Goal: Participate in discussion: Engage in conversation with other users on a specific topic

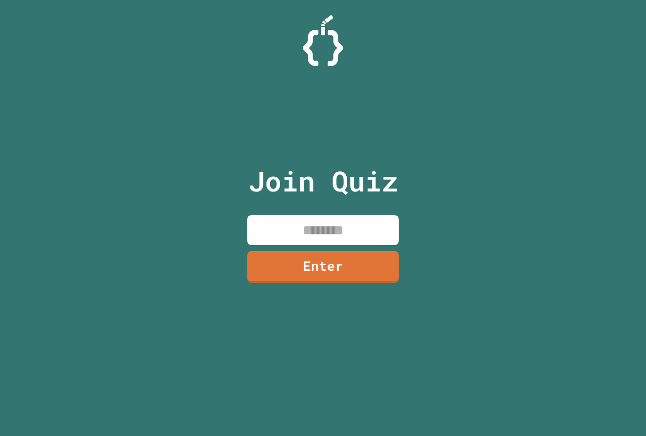
click at [340, 232] on input at bounding box center [322, 230] width 151 height 30
type input "********"
click at [313, 268] on link "Enter" at bounding box center [322, 265] width 155 height 33
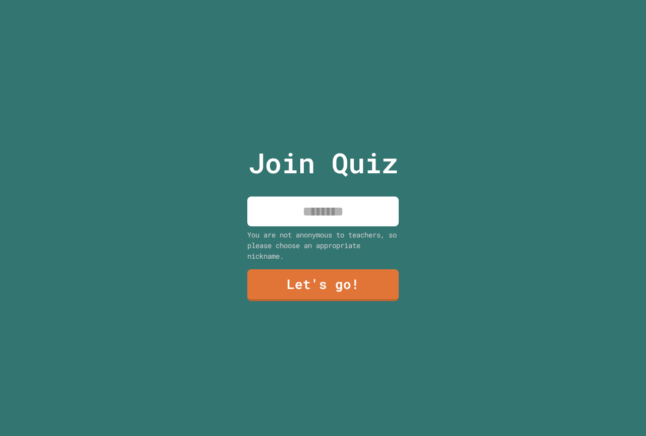
click at [329, 213] on input at bounding box center [322, 211] width 151 height 30
type input "*******"
click at [344, 275] on link "Let's go!" at bounding box center [322, 283] width 153 height 33
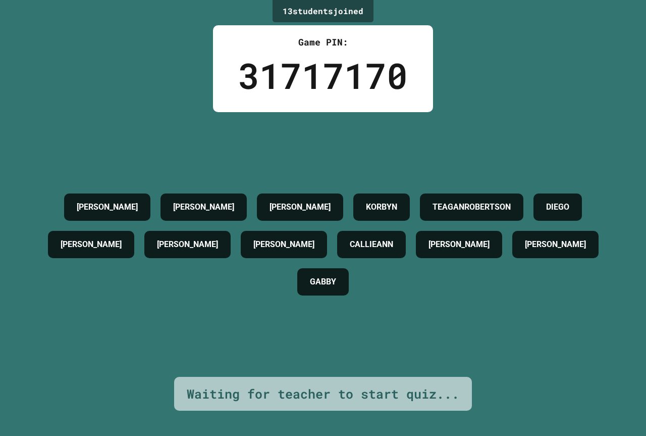
click at [428, 250] on h4 "[PERSON_NAME]" at bounding box center [458, 244] width 61 height 12
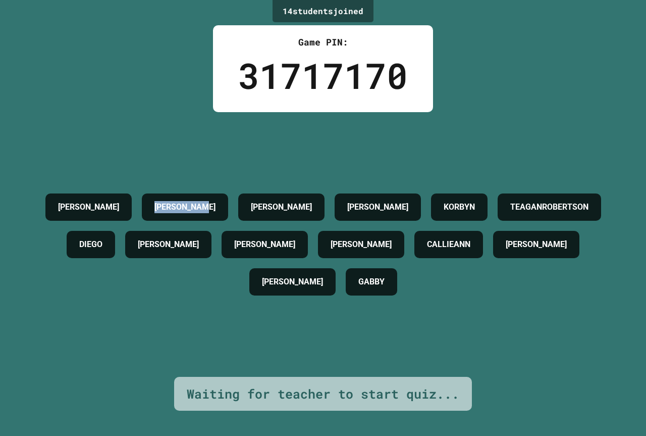
drag, startPoint x: 189, startPoint y: 191, endPoint x: 276, endPoint y: 176, distance: 87.5
click at [288, 192] on div "[PERSON_NAME] [PERSON_NAME] [PERSON_NAME] TEAGANROBERTSON [PERSON_NAME] [PERSON…" at bounding box center [323, 244] width 596 height 112
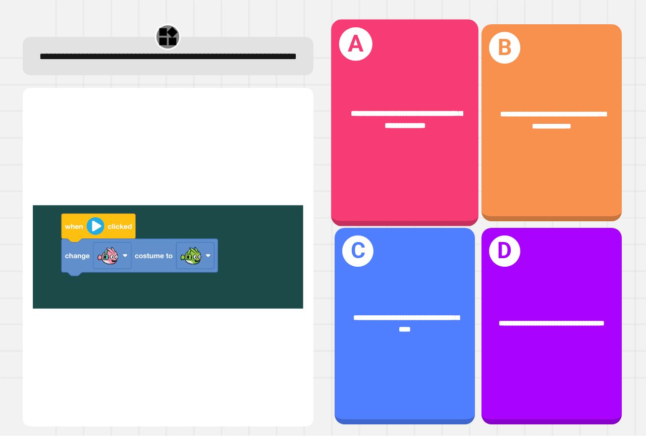
click at [400, 136] on div "**********" at bounding box center [404, 120] width 147 height 57
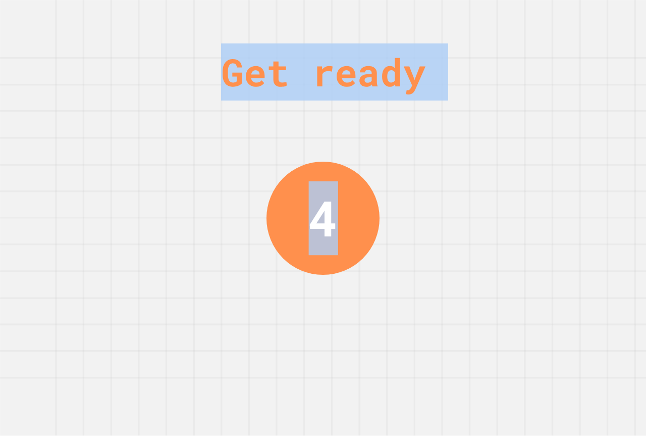
drag, startPoint x: 330, startPoint y: 416, endPoint x: 387, endPoint y: 418, distance: 57.1
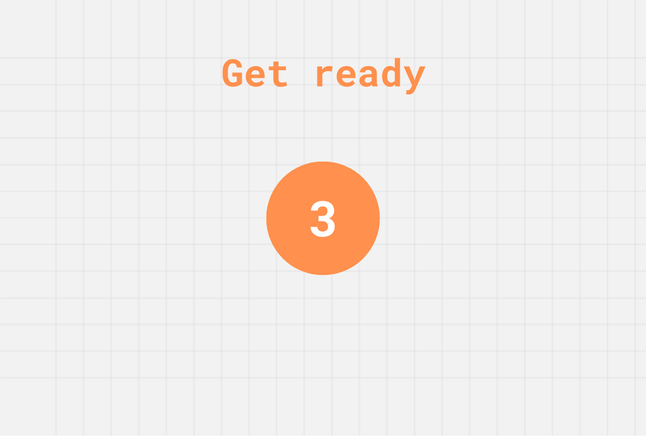
click at [380, 379] on div "Get ready 3" at bounding box center [323, 218] width 646 height 436
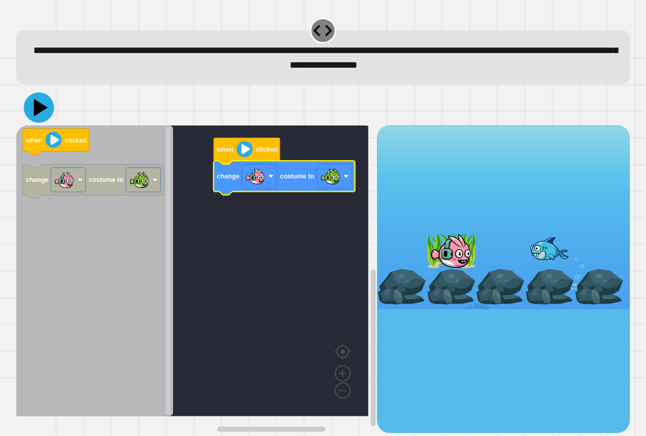
click at [34, 114] on icon at bounding box center [39, 107] width 30 height 30
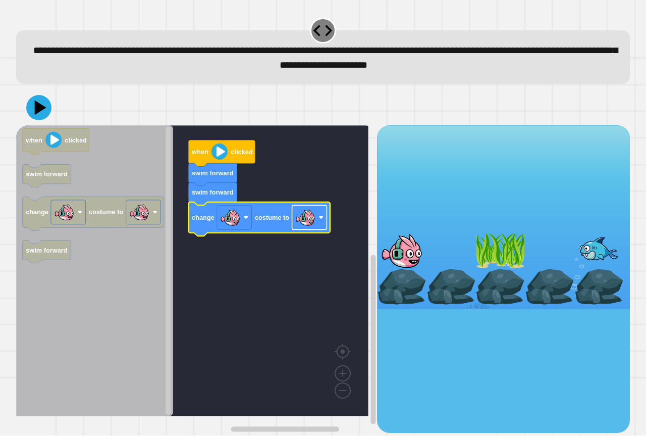
click at [303, 223] on image "Blockly Workspace" at bounding box center [305, 217] width 20 height 20
click at [41, 117] on icon at bounding box center [39, 108] width 28 height 28
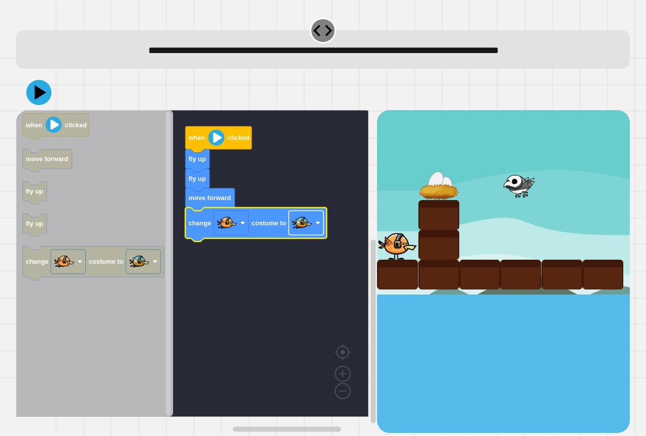
click at [312, 226] on image "Blockly Workspace" at bounding box center [302, 223] width 20 height 20
drag, startPoint x: 44, startPoint y: 103, endPoint x: 32, endPoint y: 100, distance: 13.0
click at [40, 101] on button at bounding box center [38, 92] width 29 height 29
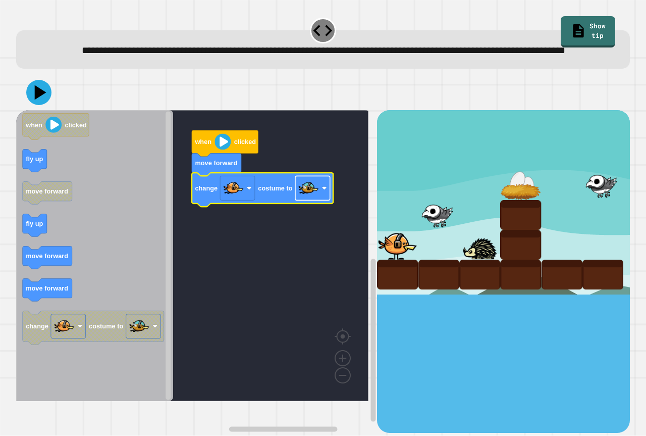
click at [319, 200] on rect "Blockly Workspace" at bounding box center [312, 188] width 35 height 24
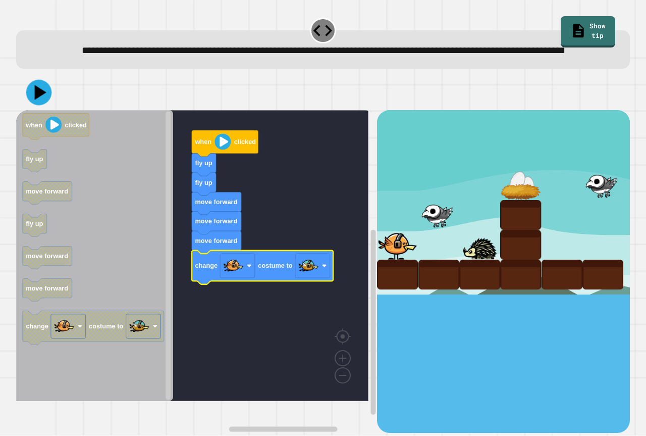
click at [36, 100] on icon at bounding box center [41, 92] width 12 height 15
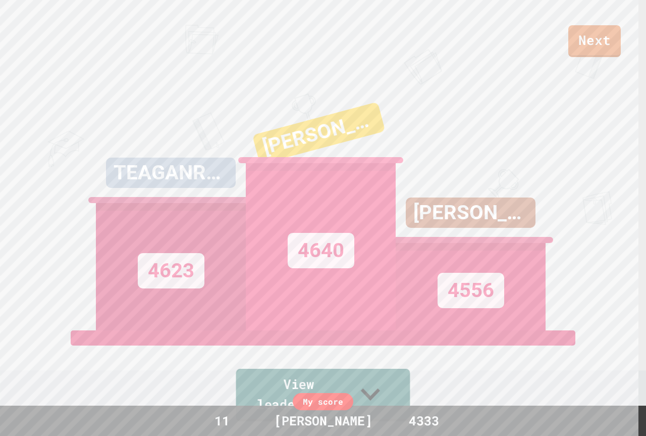
click at [272, 390] on link "View leaderboard" at bounding box center [323, 394] width 174 height 52
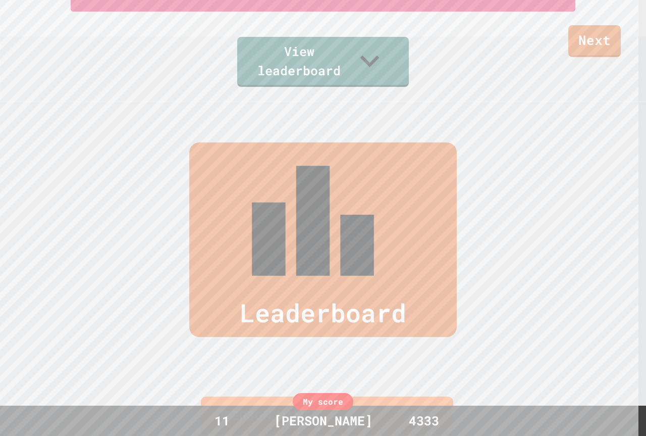
scroll to position [440, 0]
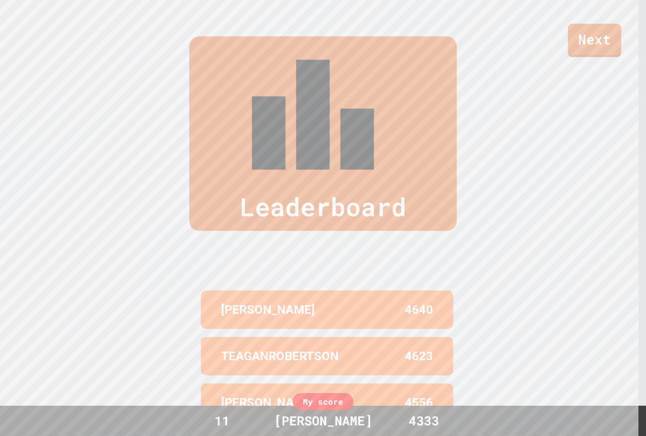
click at [588, 40] on link "Next" at bounding box center [594, 40] width 53 height 33
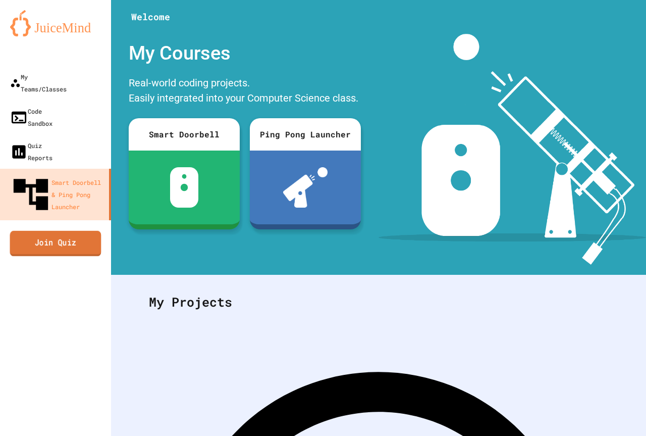
click at [81, 230] on link "Join Quiz" at bounding box center [55, 242] width 91 height 25
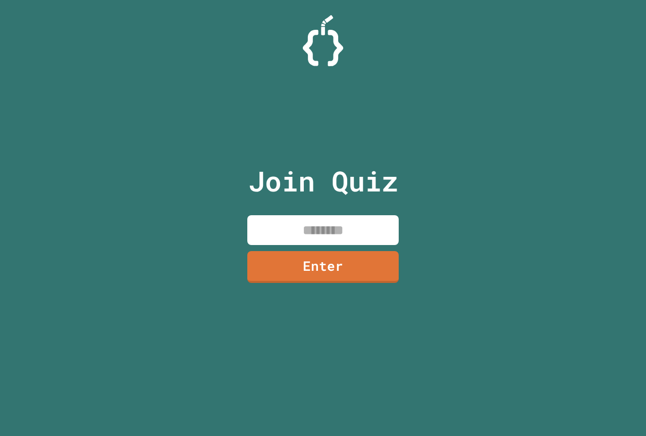
click at [368, 225] on input at bounding box center [322, 230] width 151 height 30
type input "********"
click at [363, 225] on input "********" at bounding box center [322, 230] width 151 height 30
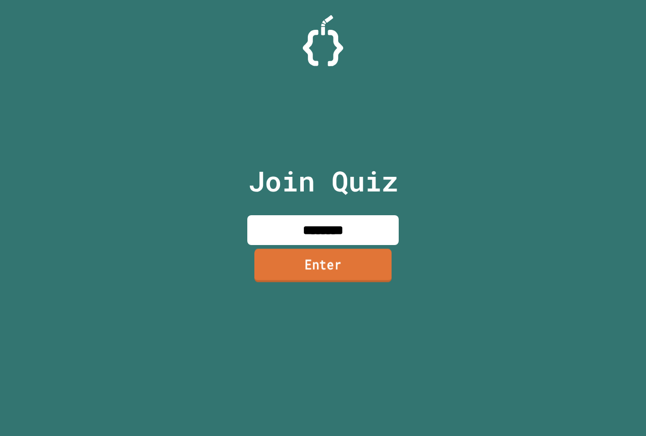
click at [358, 265] on link "Enter" at bounding box center [322, 264] width 137 height 33
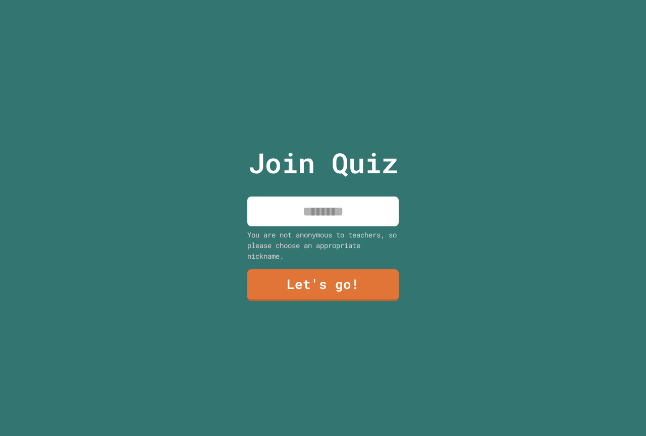
click at [301, 213] on input at bounding box center [322, 211] width 151 height 30
type input "*******"
click at [312, 277] on link "Let's go!" at bounding box center [323, 283] width 146 height 33
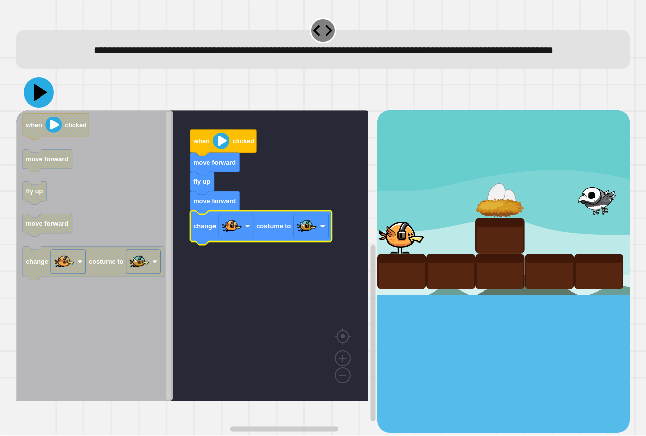
click at [35, 101] on icon at bounding box center [41, 93] width 14 height 18
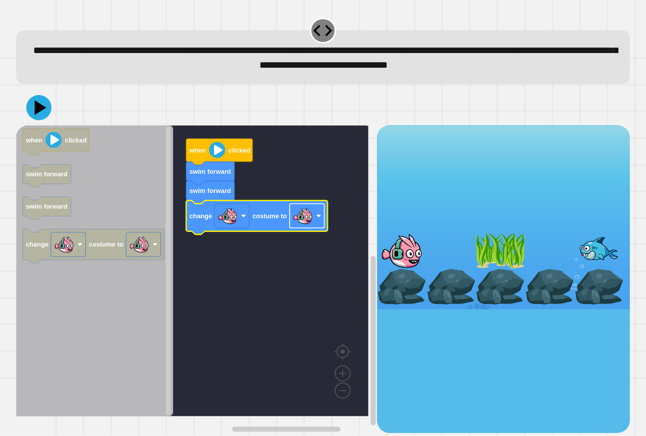
click at [305, 224] on image "Blockly Workspace" at bounding box center [303, 216] width 20 height 20
click at [41, 105] on icon at bounding box center [38, 107] width 25 height 25
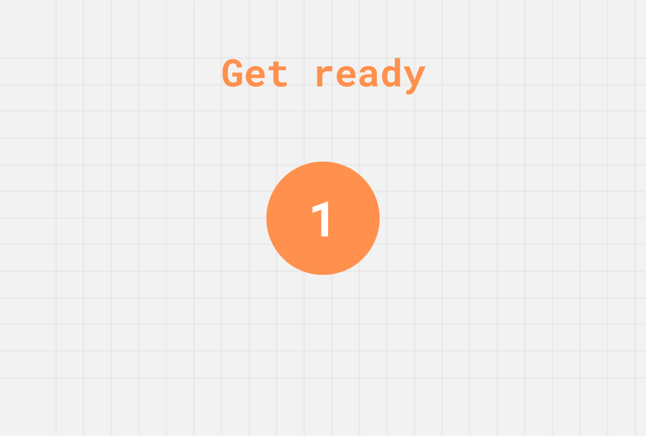
click at [67, 154] on div "Get ready 1" at bounding box center [323, 218] width 646 height 436
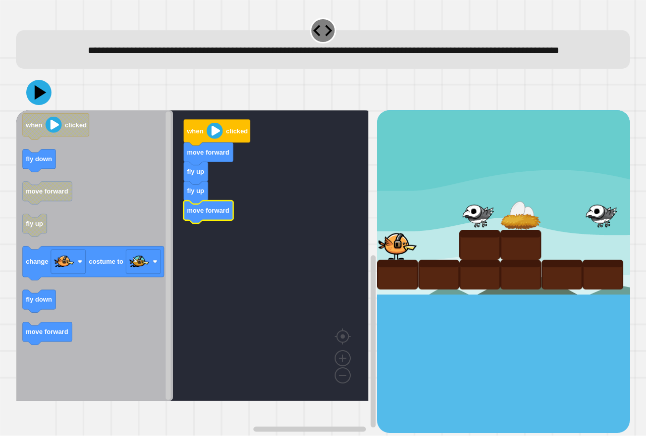
drag, startPoint x: 432, startPoint y: 193, endPoint x: 482, endPoint y: 201, distance: 50.6
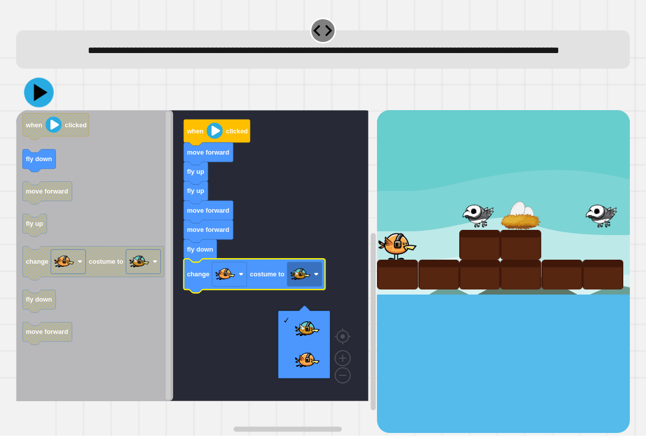
click at [45, 104] on icon at bounding box center [39, 93] width 30 height 30
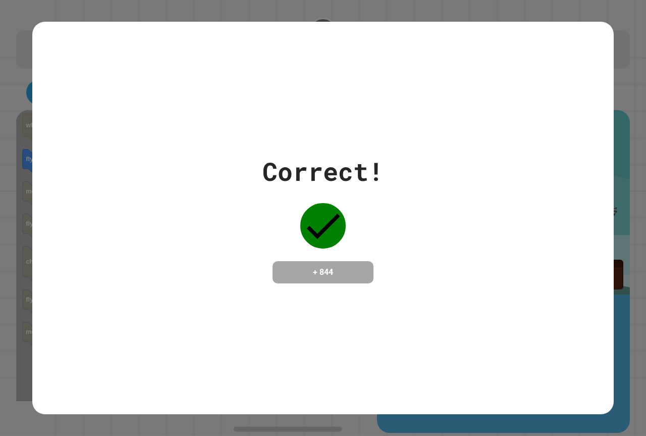
drag, startPoint x: 307, startPoint y: 202, endPoint x: 353, endPoint y: 233, distance: 54.6
click at [352, 233] on div "Correct! + 844" at bounding box center [322, 217] width 121 height 131
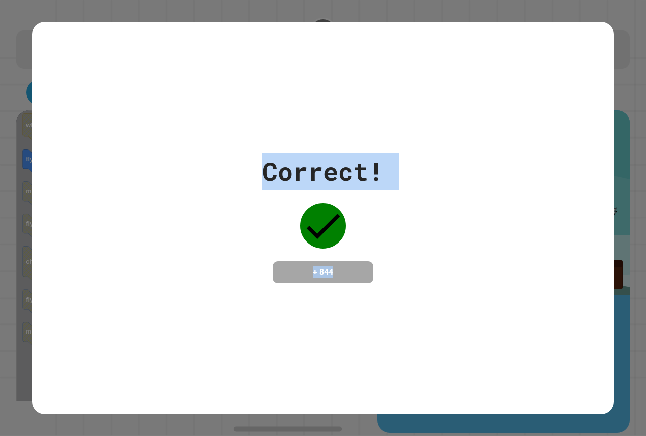
drag, startPoint x: 260, startPoint y: 163, endPoint x: 436, endPoint y: 299, distance: 222.0
click at [436, 299] on div "Correct! + 844" at bounding box center [322, 218] width 581 height 392
click at [488, 310] on div "Correct! + 844" at bounding box center [322, 218] width 581 height 392
click at [497, 308] on div "Correct! + 844" at bounding box center [322, 218] width 581 height 392
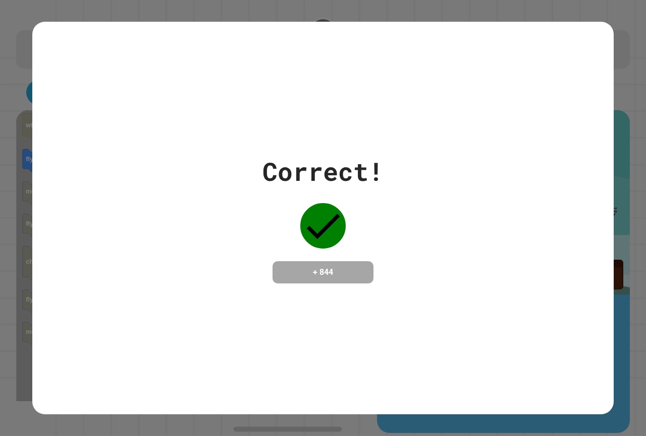
click at [498, 307] on div "Correct! + 844" at bounding box center [322, 218] width 581 height 392
click at [497, 305] on div "Correct! + 844" at bounding box center [322, 218] width 581 height 392
drag, startPoint x: 497, startPoint y: 305, endPoint x: 489, endPoint y: 302, distance: 8.5
click at [489, 302] on div "Correct! + 844" at bounding box center [322, 218] width 581 height 392
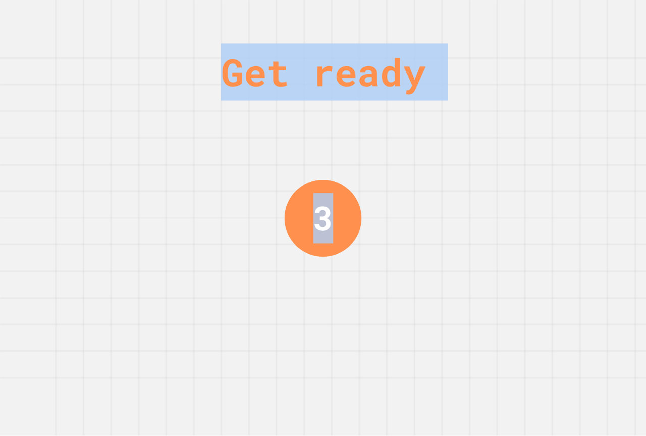
click at [439, 206] on div "Get ready 3" at bounding box center [323, 218] width 646 height 436
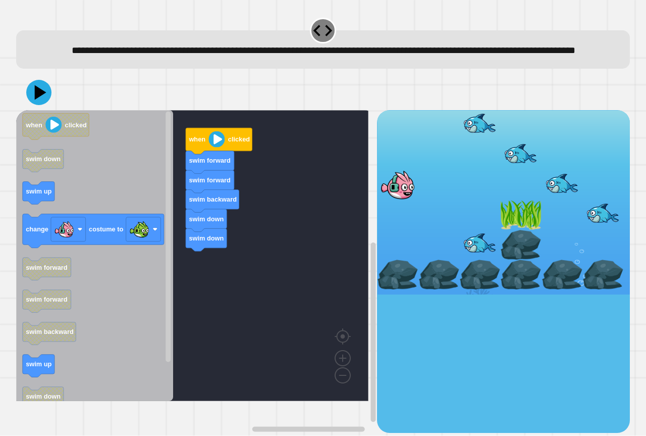
click at [196, 247] on div "when clicked swim forward swim forward swim backward swim down swim down when c…" at bounding box center [196, 271] width 361 height 322
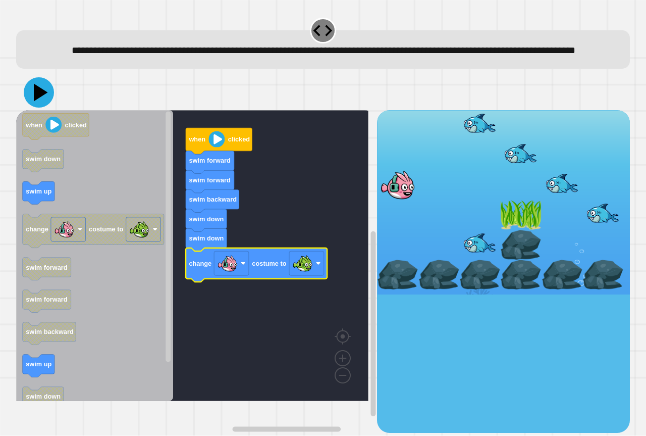
click at [37, 101] on icon at bounding box center [41, 93] width 14 height 18
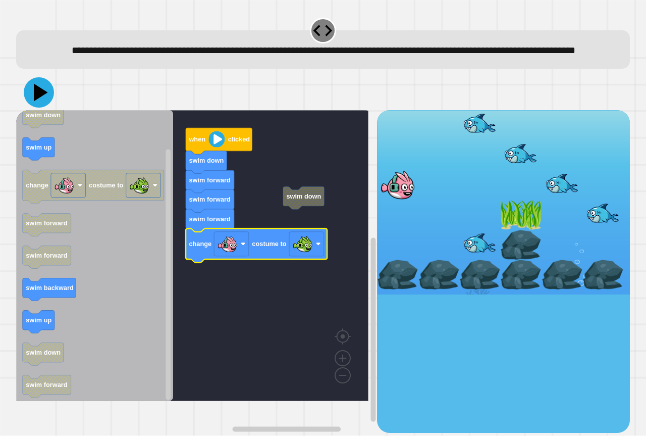
click at [43, 102] on icon at bounding box center [39, 92] width 30 height 30
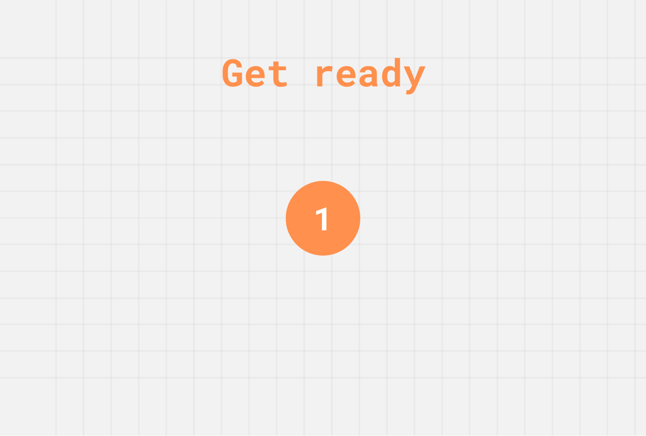
click at [289, 148] on div "Get ready 1" at bounding box center [323, 218] width 76 height 436
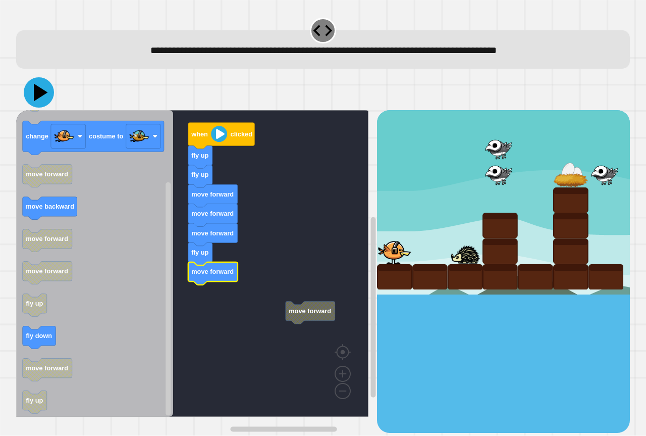
click at [31, 93] on icon at bounding box center [39, 92] width 30 height 30
click at [311, 312] on g "move forward when clicked fly up fly up move forward move forward move forward …" at bounding box center [199, 263] width 367 height 306
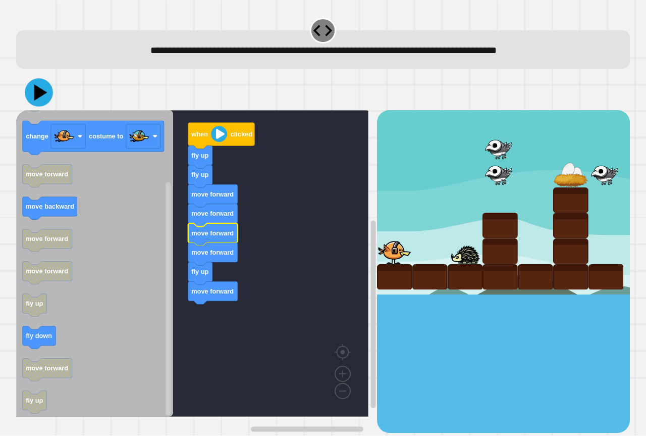
click at [32, 87] on icon at bounding box center [39, 93] width 28 height 28
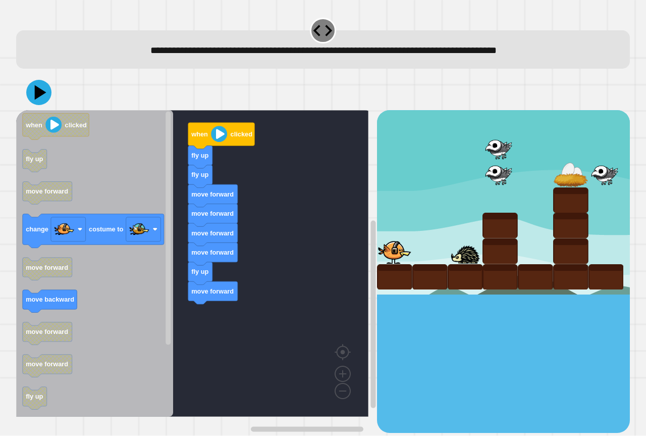
click at [226, 265] on div "when clicked fly up fly up move forward move forward move forward move forward …" at bounding box center [196, 271] width 361 height 322
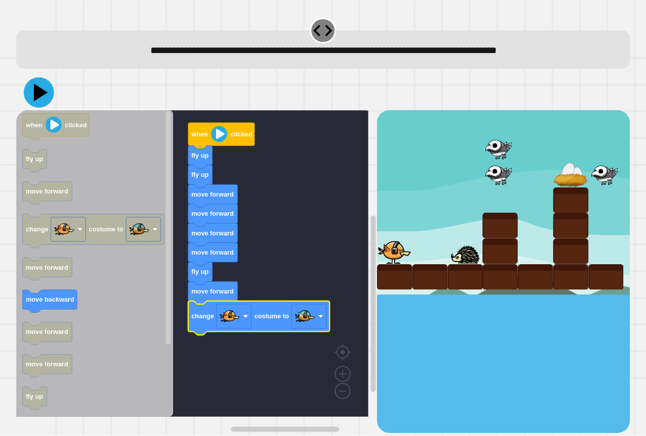
click at [43, 92] on icon at bounding box center [41, 93] width 14 height 18
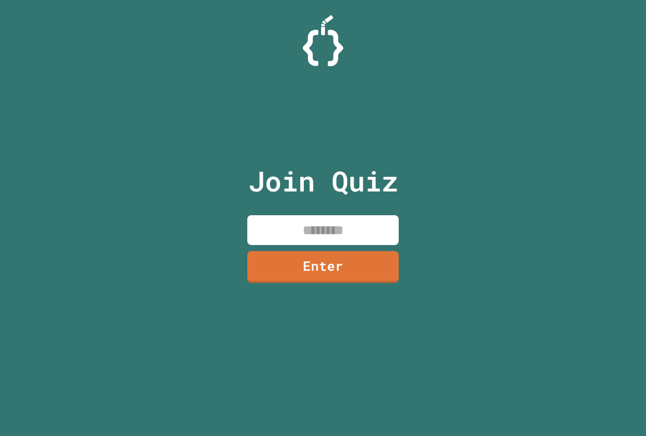
click at [312, 226] on input at bounding box center [322, 230] width 151 height 30
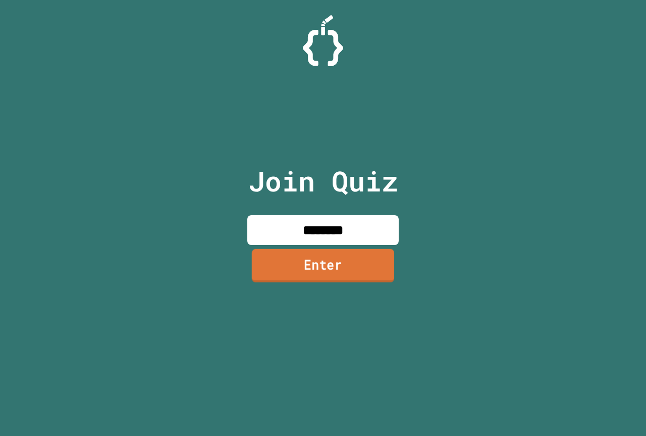
type input "********"
click at [378, 265] on link "Enter" at bounding box center [323, 265] width 142 height 33
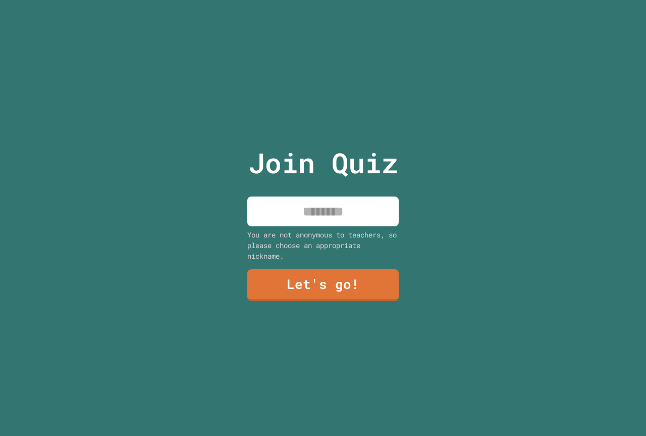
click at [296, 216] on input at bounding box center [322, 211] width 151 height 30
type input "*******"
click at [264, 285] on link "Let's go!" at bounding box center [322, 284] width 153 height 32
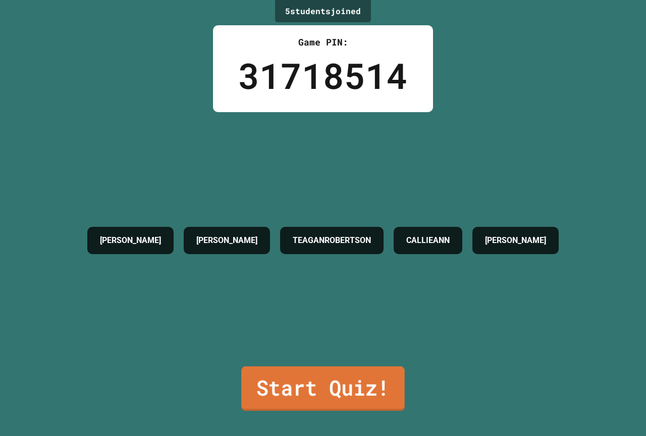
click at [324, 389] on link "Start Quiz!" at bounding box center [323, 388] width 164 height 44
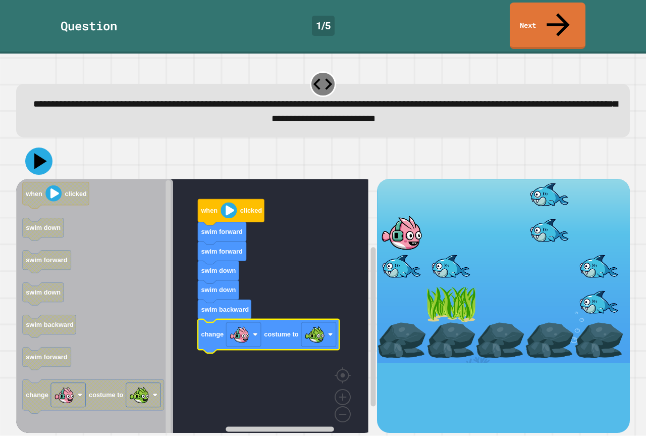
click at [45, 147] on icon at bounding box center [38, 160] width 27 height 27
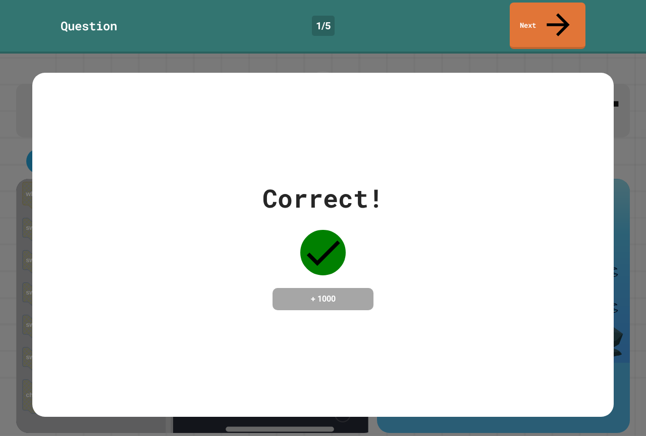
click at [201, 277] on div "Correct! + 1000" at bounding box center [322, 244] width 581 height 131
click at [207, 278] on div "Correct! + 1000" at bounding box center [322, 244] width 581 height 131
click at [207, 279] on div "Correct! + 1000" at bounding box center [322, 244] width 581 height 131
drag, startPoint x: 206, startPoint y: 279, endPoint x: 198, endPoint y: 263, distance: 17.8
click at [199, 264] on div "Correct! + 1000" at bounding box center [322, 244] width 581 height 131
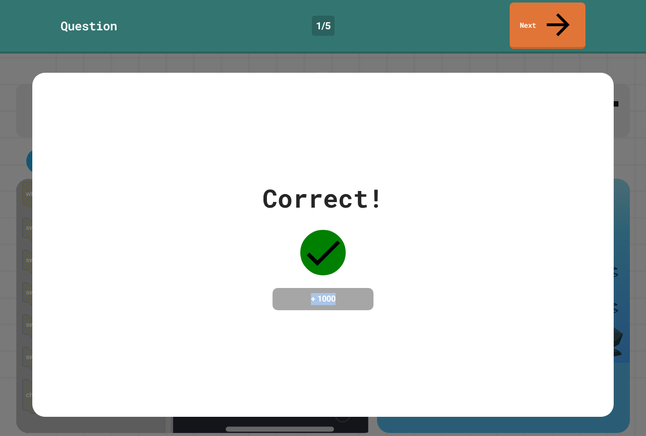
click at [198, 263] on div "Correct! + 1000" at bounding box center [322, 244] width 581 height 131
click at [191, 258] on div "Correct! + 1000" at bounding box center [322, 244] width 581 height 131
click at [186, 255] on div "Correct! + 1000" at bounding box center [322, 244] width 581 height 131
click at [183, 258] on div "Correct! + 1000" at bounding box center [322, 244] width 581 height 131
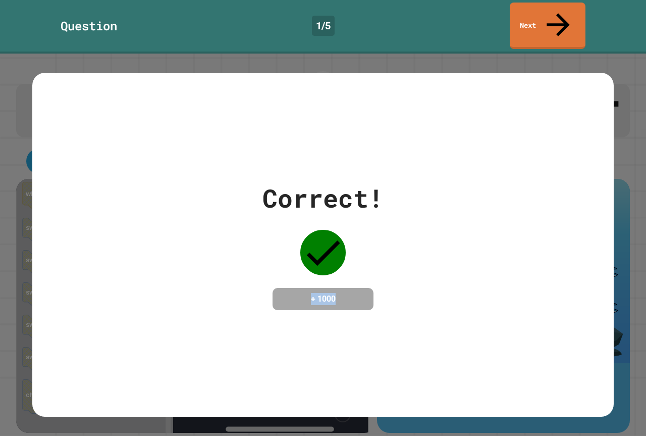
click at [165, 256] on div "Correct! + 1000" at bounding box center [322, 244] width 581 height 131
click at [161, 252] on div "Correct! + 1000" at bounding box center [322, 244] width 581 height 131
click at [161, 251] on div "Correct! + 1000" at bounding box center [322, 244] width 581 height 131
drag, startPoint x: 161, startPoint y: 251, endPoint x: 574, endPoint y: 11, distance: 478.3
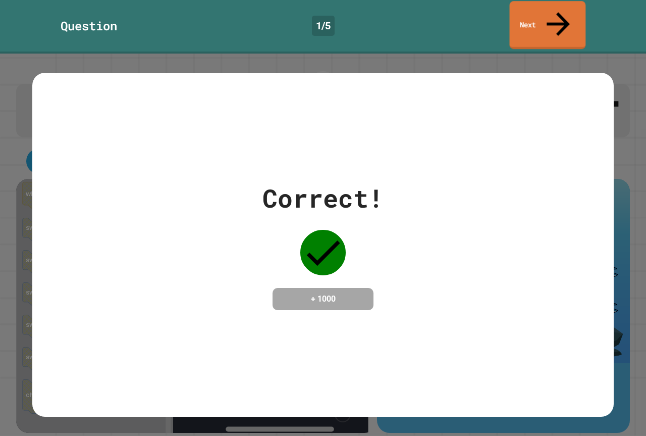
click at [574, 11] on link "Next" at bounding box center [548, 25] width 76 height 48
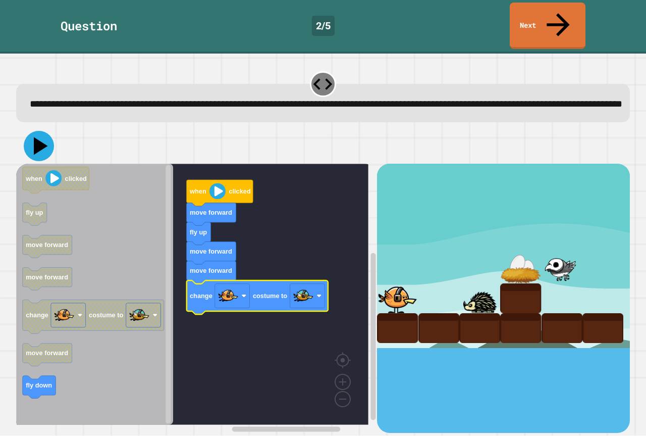
click at [41, 139] on icon at bounding box center [41, 146] width 14 height 18
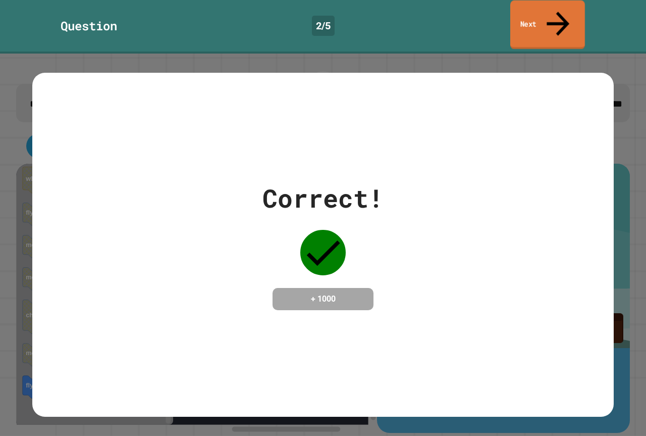
click at [526, 7] on link "Next" at bounding box center [547, 25] width 75 height 49
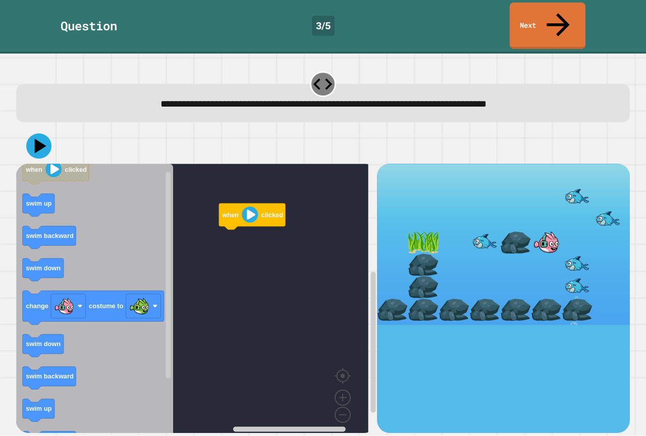
click at [60, 255] on icon "Blockly Workspace" at bounding box center [94, 302] width 157 height 277
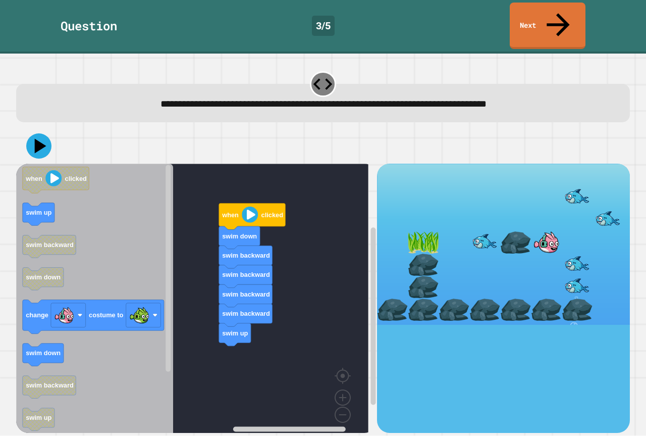
drag, startPoint x: 472, startPoint y: 189, endPoint x: 463, endPoint y: 186, distance: 9.7
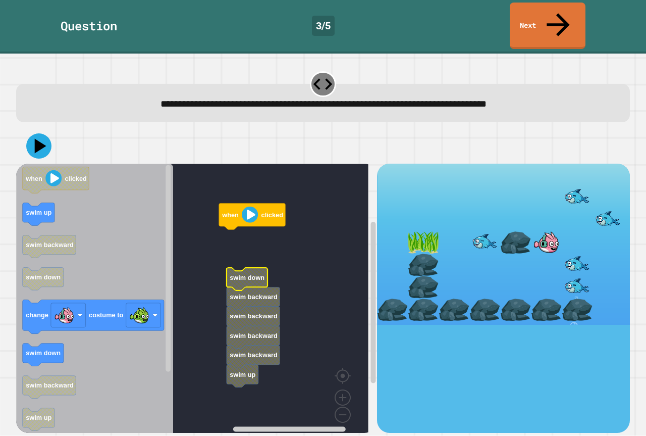
click at [249, 274] on text "swim down" at bounding box center [247, 278] width 35 height 8
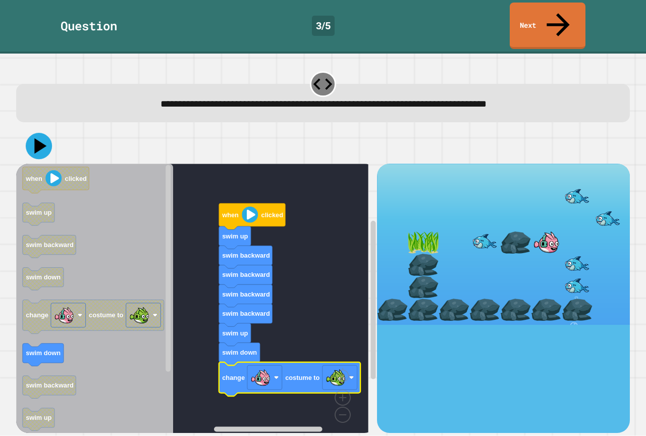
click at [41, 133] on icon at bounding box center [39, 146] width 26 height 26
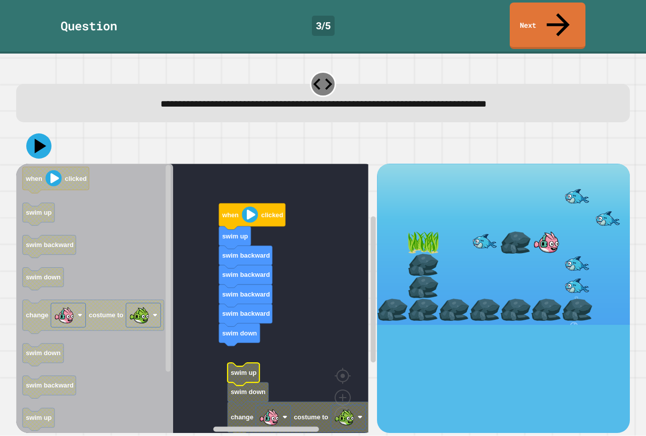
click at [244, 363] on icon "Blockly Workspace" at bounding box center [244, 374] width 32 height 23
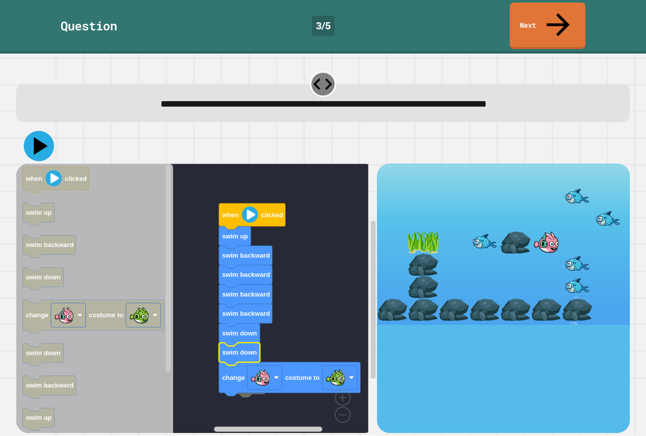
click at [37, 131] on icon at bounding box center [39, 146] width 30 height 30
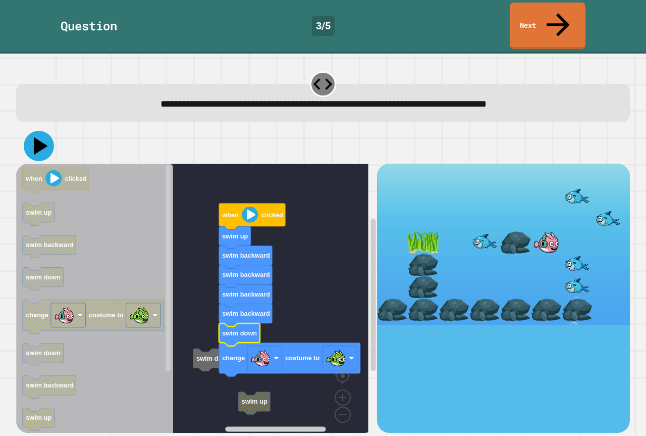
click at [34, 131] on icon at bounding box center [39, 146] width 30 height 30
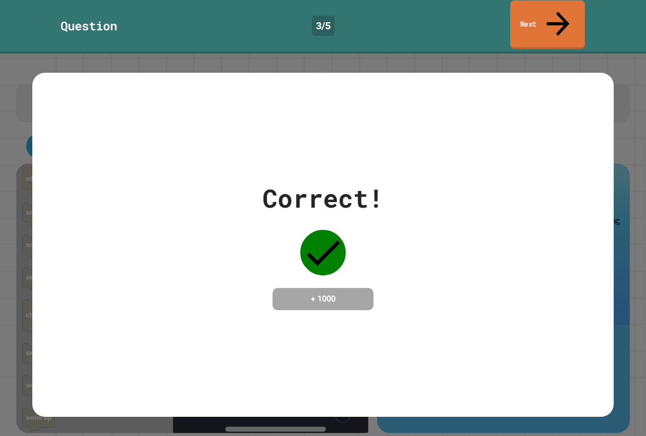
click at [551, 12] on link "Next" at bounding box center [547, 25] width 75 height 49
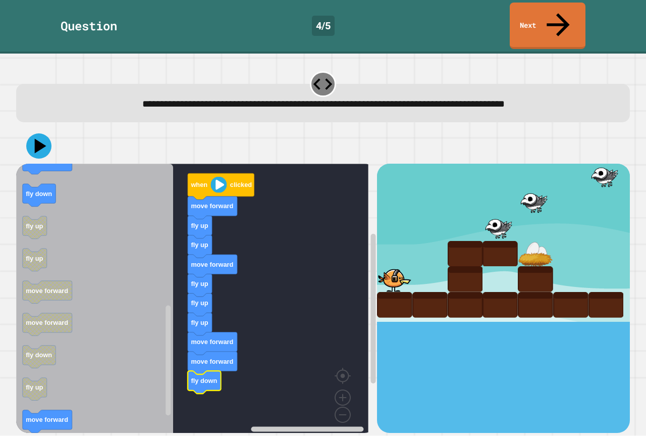
drag, startPoint x: 559, startPoint y: 206, endPoint x: 560, endPoint y: 229, distance: 22.3
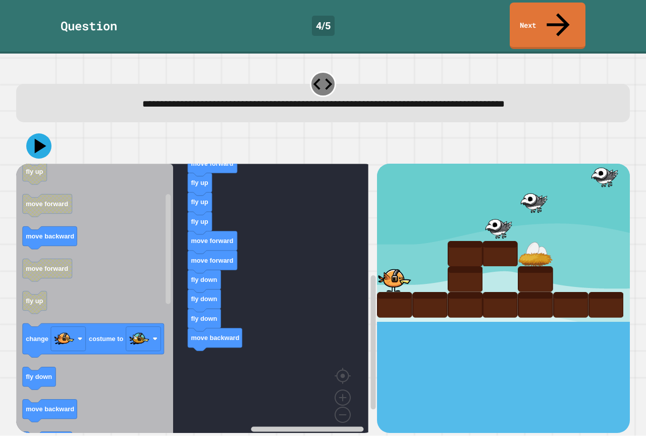
click at [145, 324] on g "change costume to" at bounding box center [93, 341] width 141 height 34
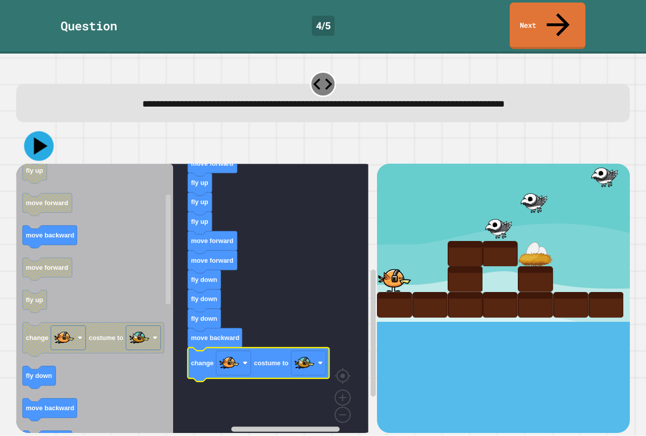
click at [38, 137] on icon at bounding box center [41, 145] width 14 height 17
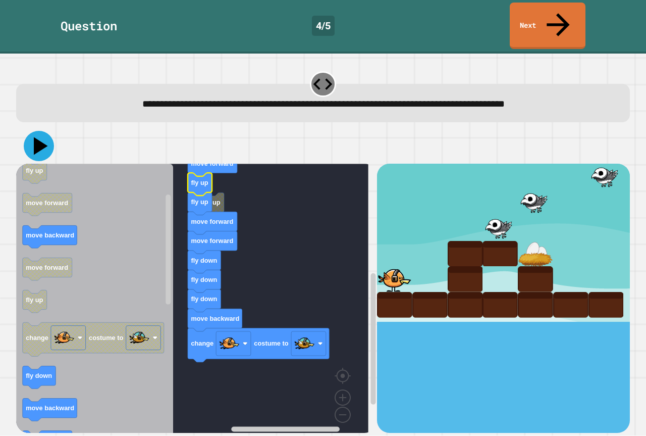
click at [35, 137] on icon at bounding box center [41, 146] width 14 height 18
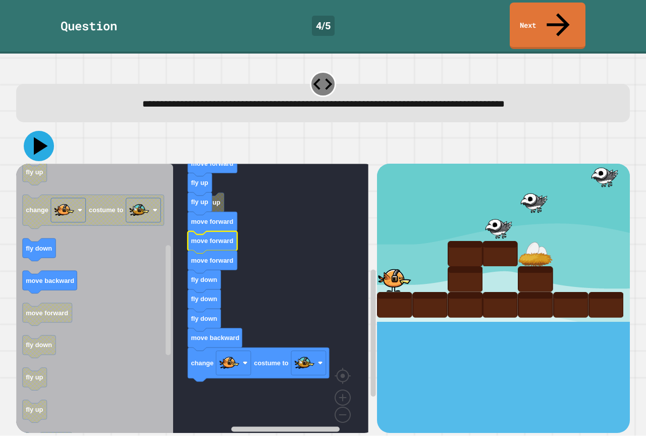
click at [34, 131] on icon at bounding box center [39, 146] width 30 height 30
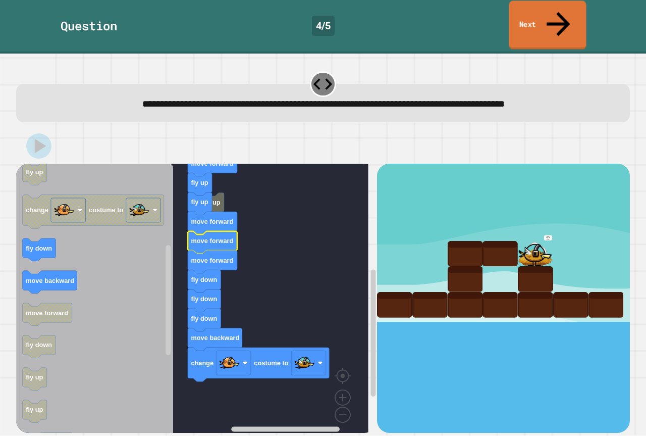
click at [545, 9] on link "Next" at bounding box center [547, 25] width 77 height 49
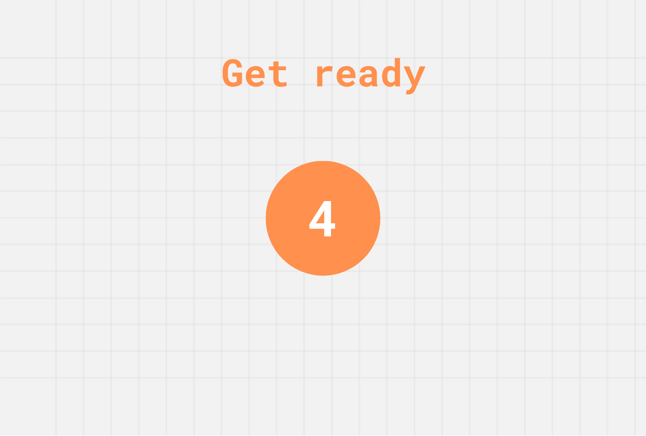
drag, startPoint x: 533, startPoint y: 5, endPoint x: 540, endPoint y: 9, distance: 7.7
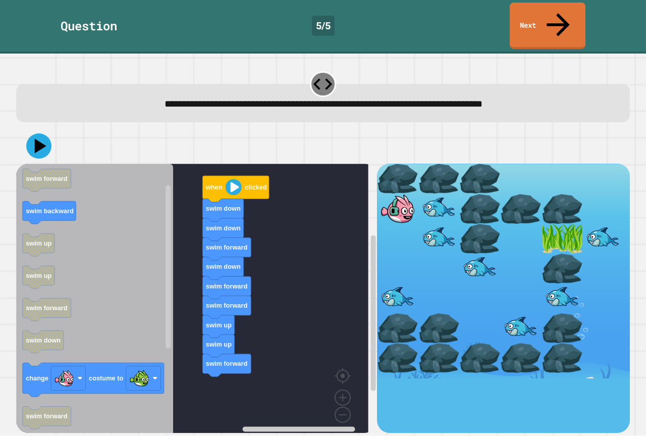
click at [273, 318] on div "when clicked swim down swim down swim forward swim down swim forward swim forwa…" at bounding box center [196, 298] width 361 height 268
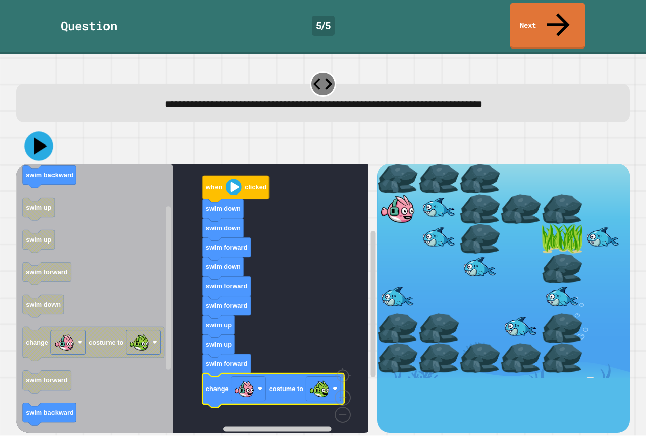
click at [40, 138] on icon at bounding box center [40, 146] width 13 height 17
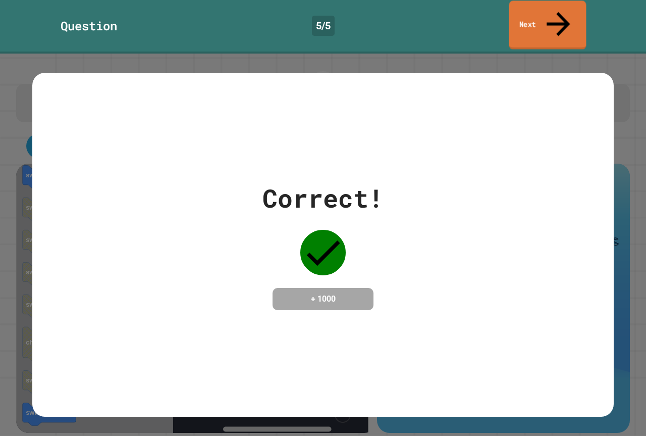
click at [534, 7] on link "Next" at bounding box center [547, 25] width 77 height 49
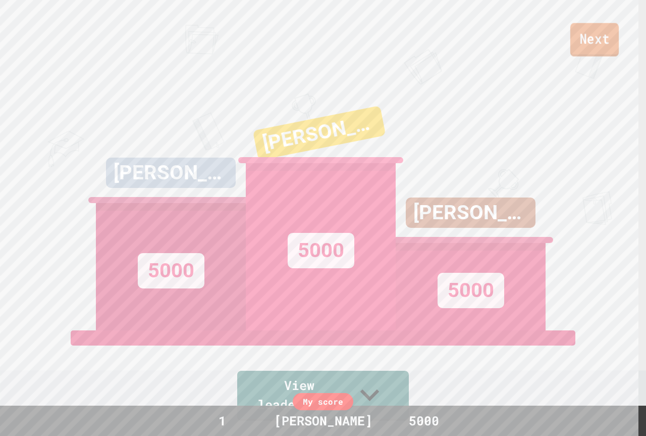
click at [578, 31] on link "Next" at bounding box center [594, 39] width 48 height 33
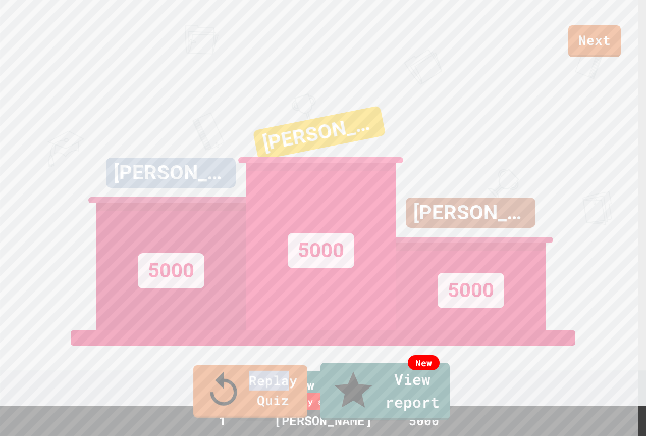
drag, startPoint x: 248, startPoint y: 401, endPoint x: 341, endPoint y: 276, distance: 156.2
